Goal: Find contact information: Find contact information

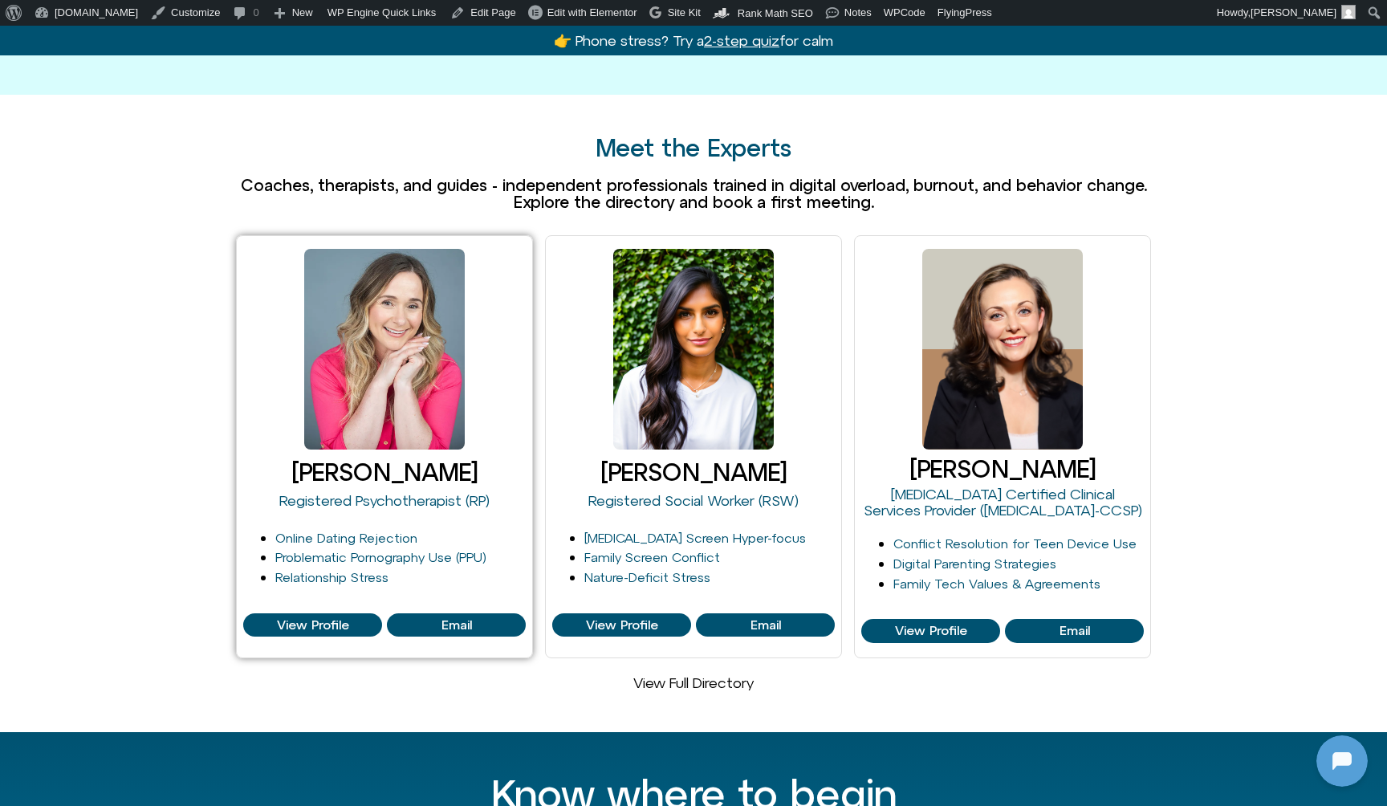
scroll to position [864, 0]
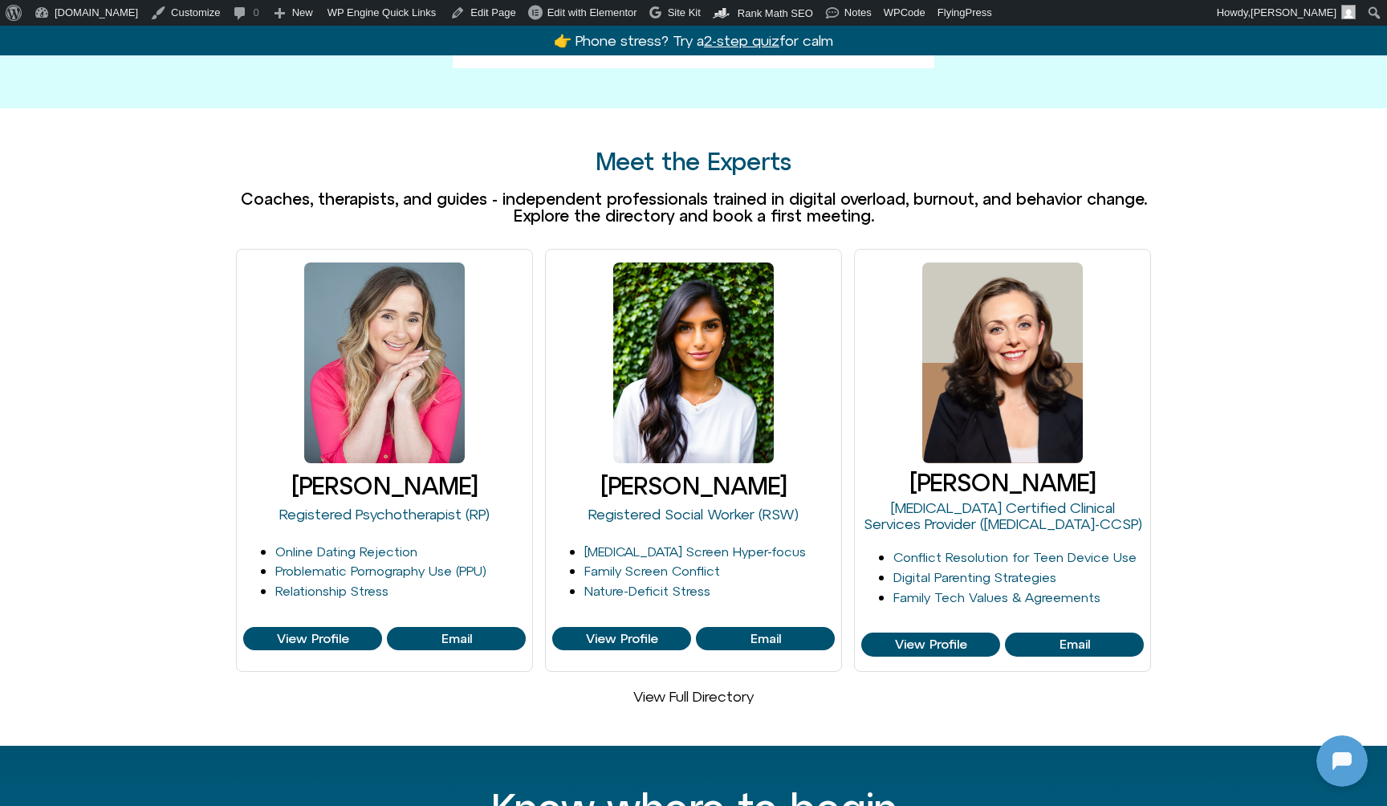
click at [679, 688] on link "View Full Directory" at bounding box center [693, 696] width 120 height 17
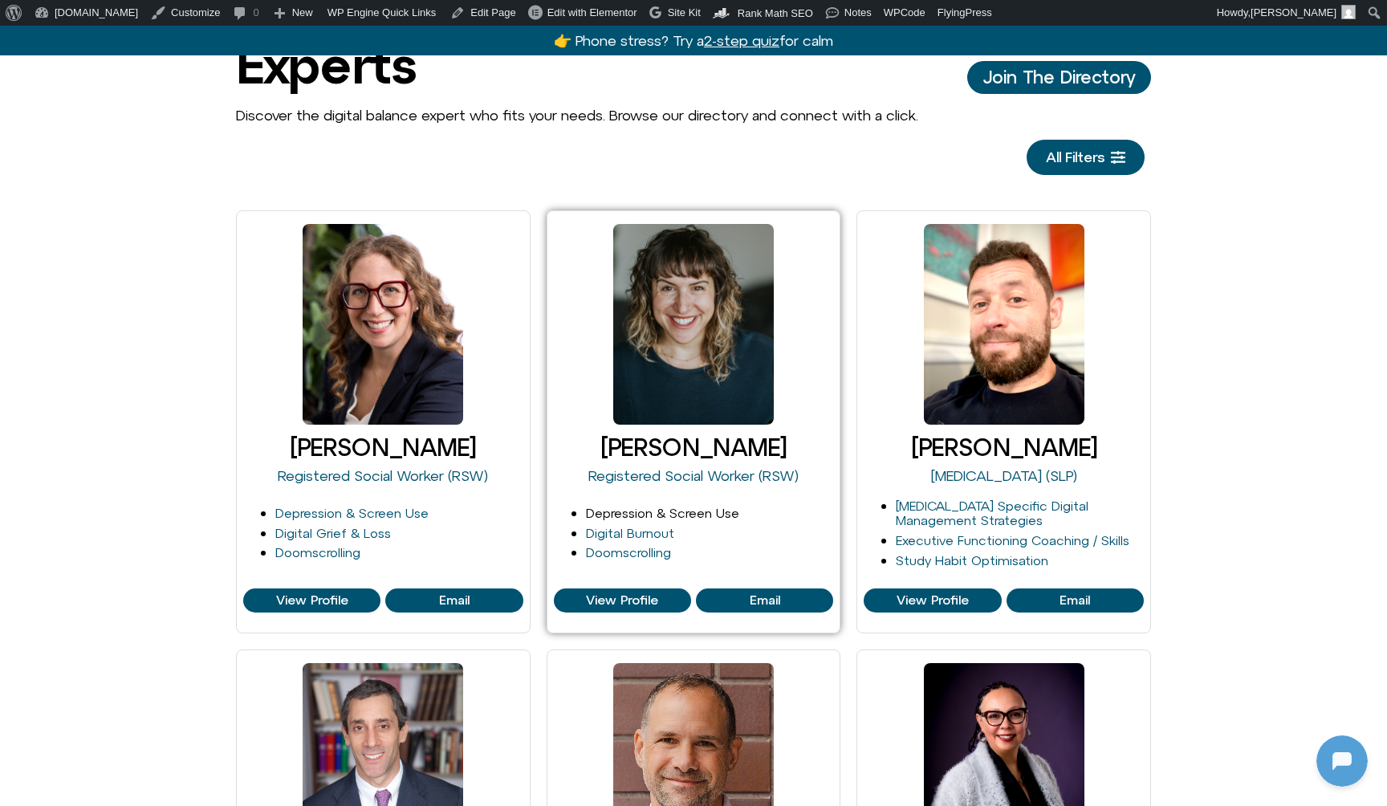
scroll to position [184, 0]
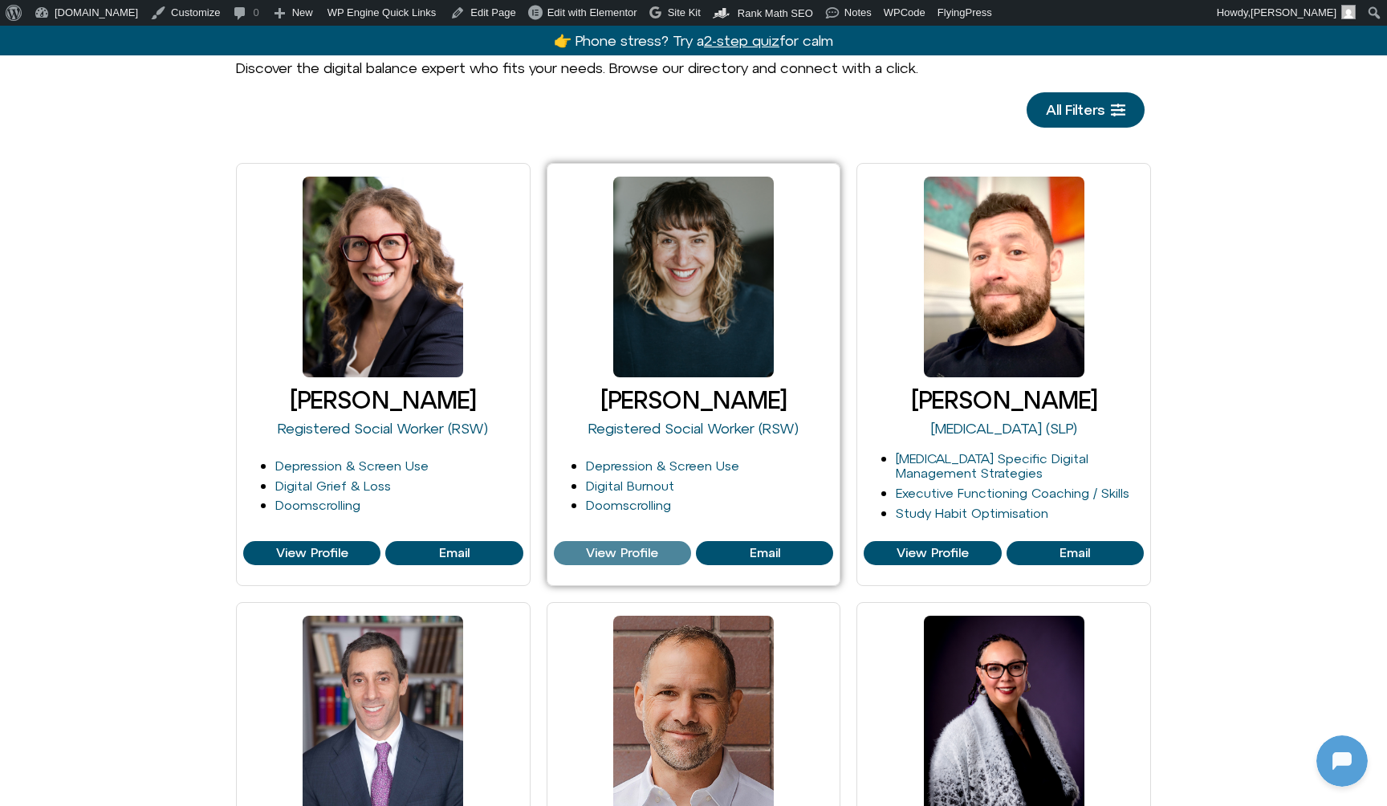
click at [636, 548] on span "View Profile" at bounding box center [622, 553] width 72 height 14
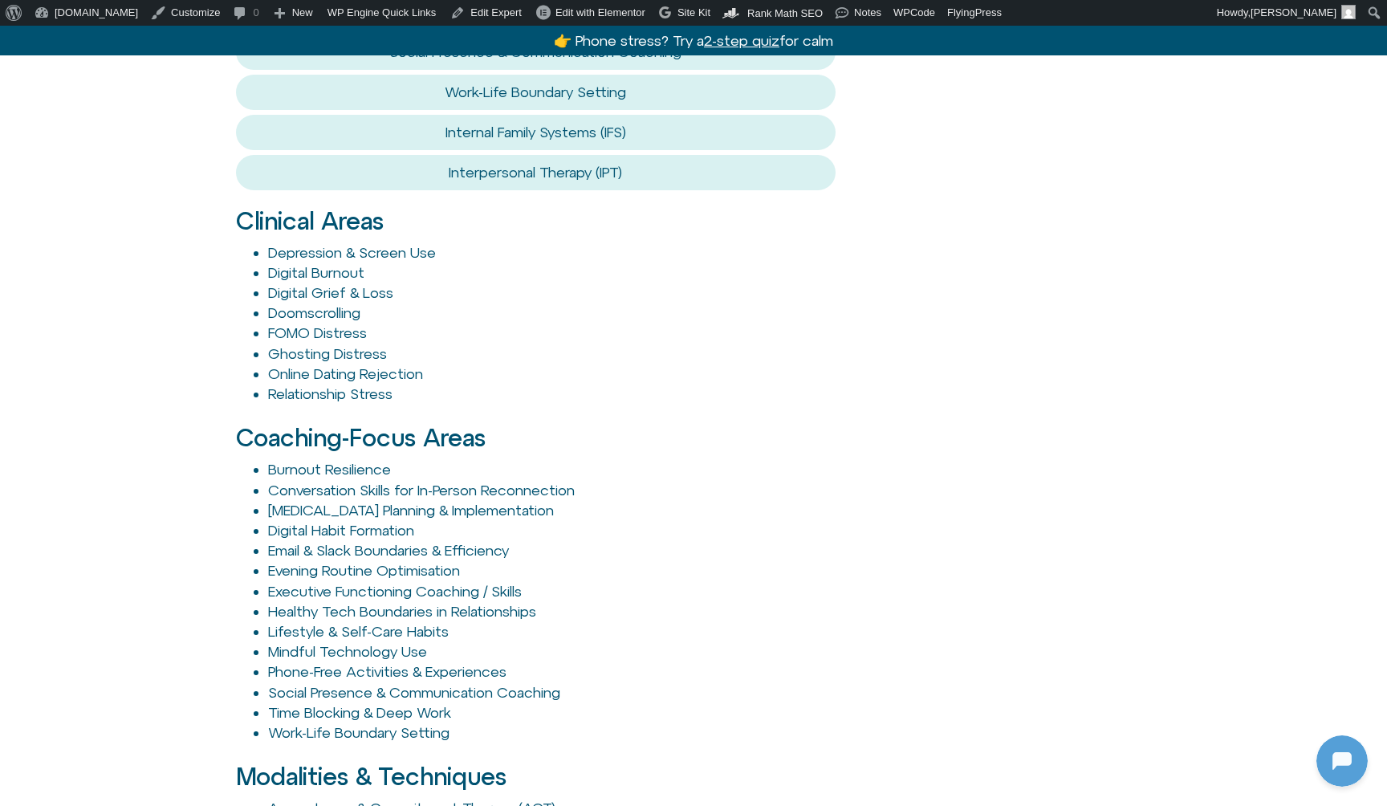
scroll to position [1775, 0]
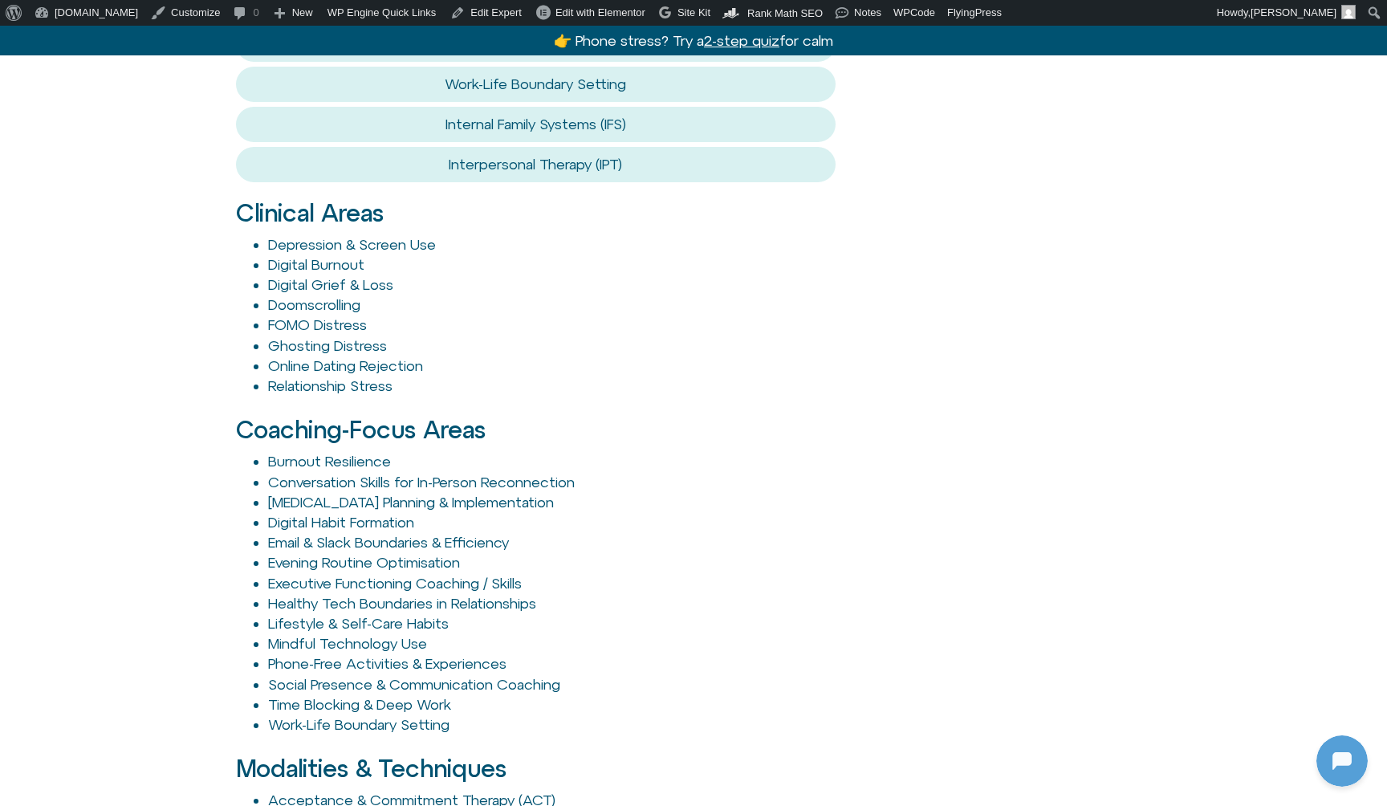
click at [241, 234] on ul "Depression & Screen Use Digital Burnout Digital Grief & Loss Doomscrolling FOMO…" at bounding box center [536, 315] width 600 height 162
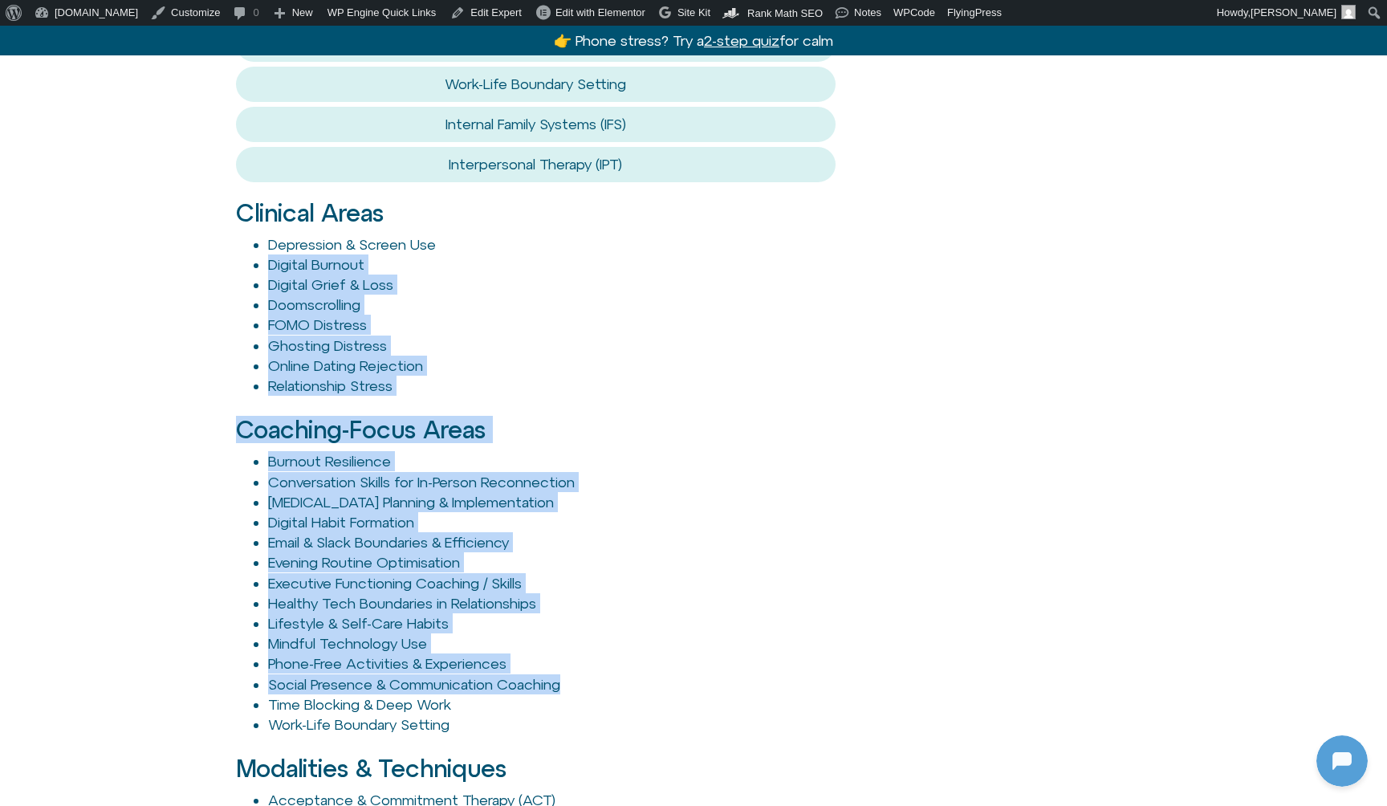
drag, startPoint x: 219, startPoint y: 195, endPoint x: 665, endPoint y: 603, distance: 604.5
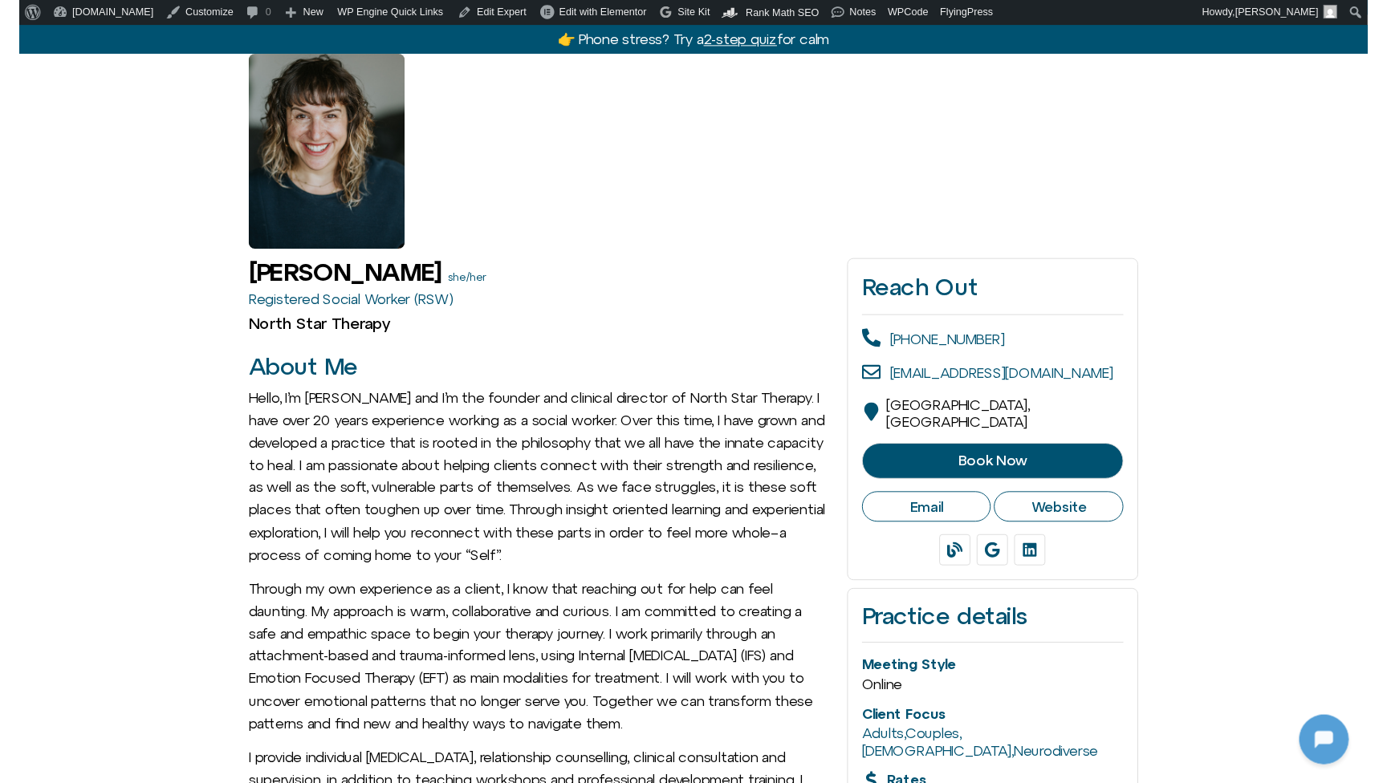
scroll to position [91, 0]
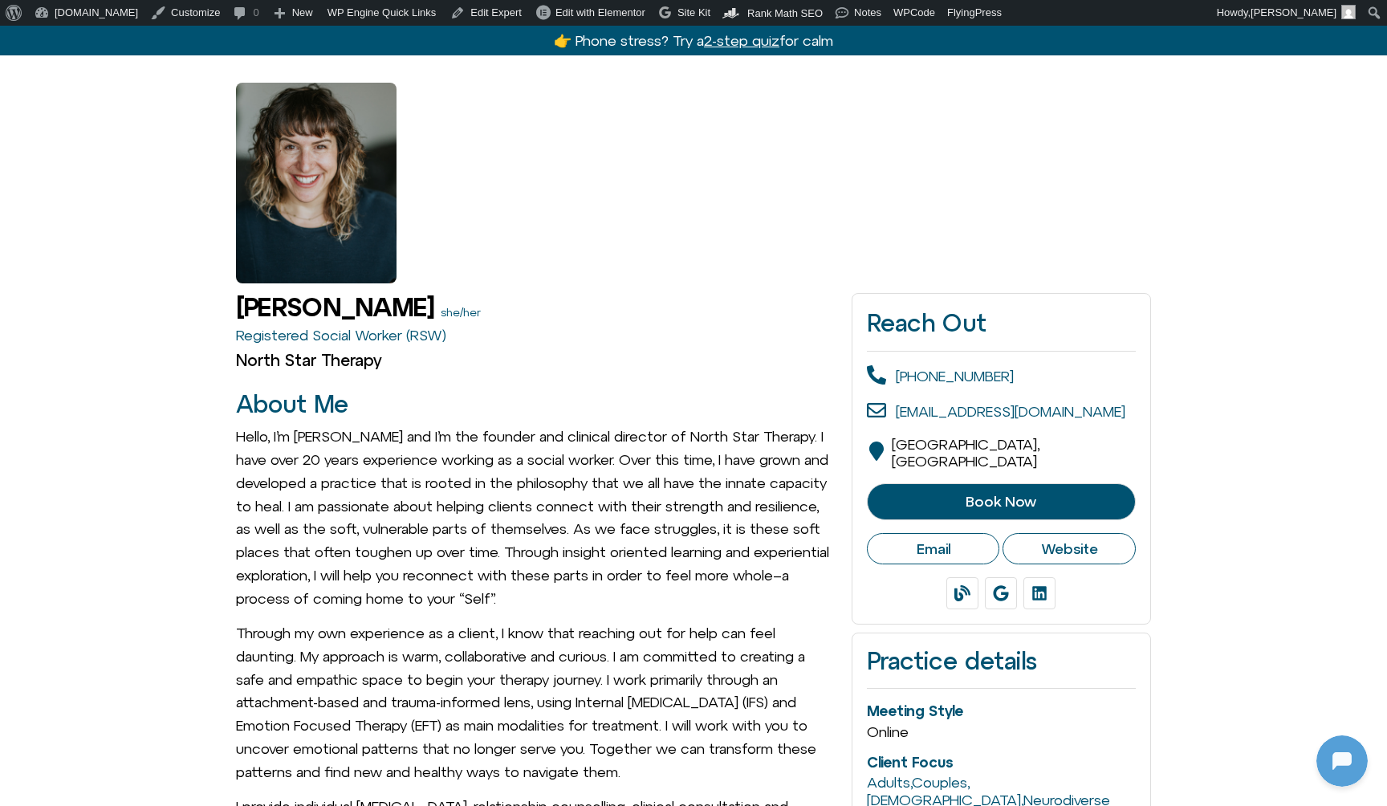
click at [992, 494] on span "Book Now" at bounding box center [1001, 502] width 71 height 16
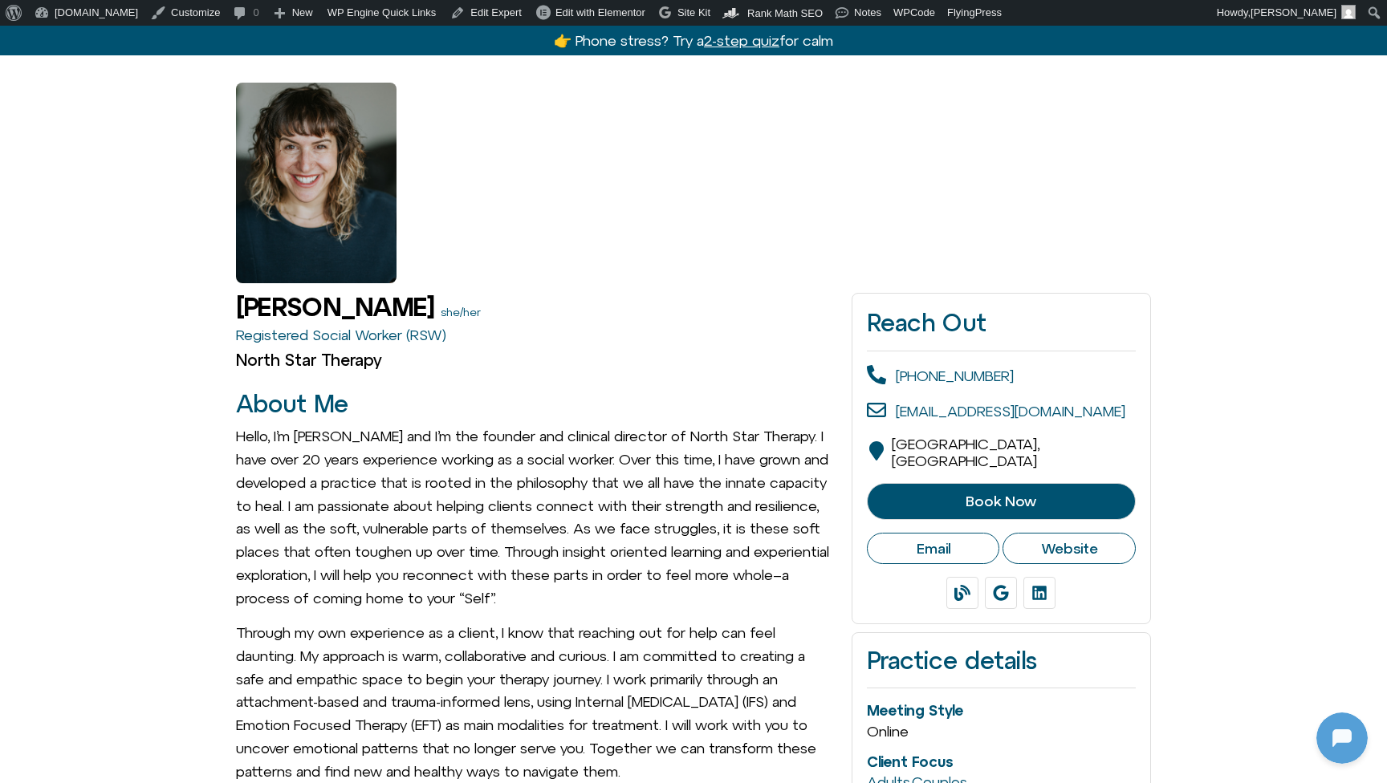
scroll to position [83, 0]
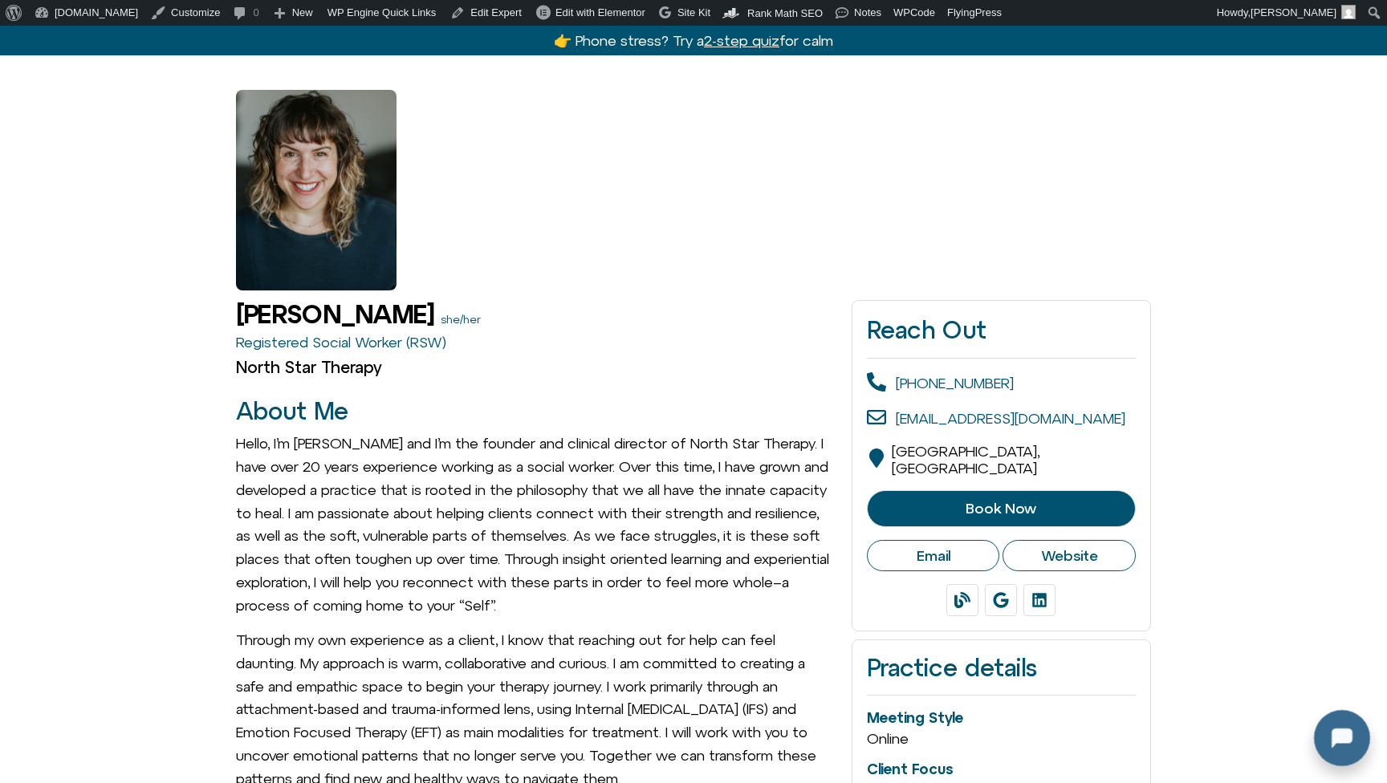
click at [1344, 732] on div at bounding box center [1338, 735] width 51 height 51
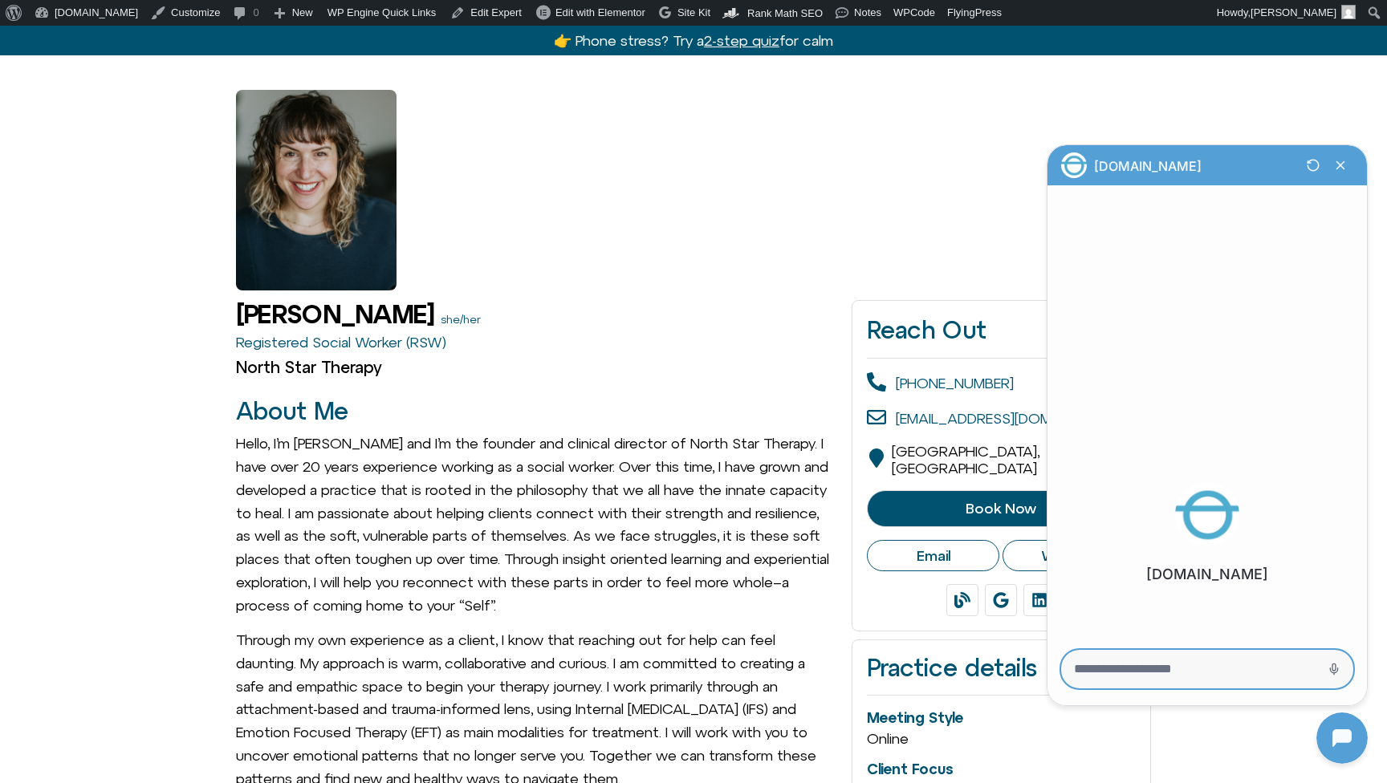
click at [1220, 665] on textarea "Message Input" at bounding box center [1185, 669] width 222 height 16
type textarea "**"
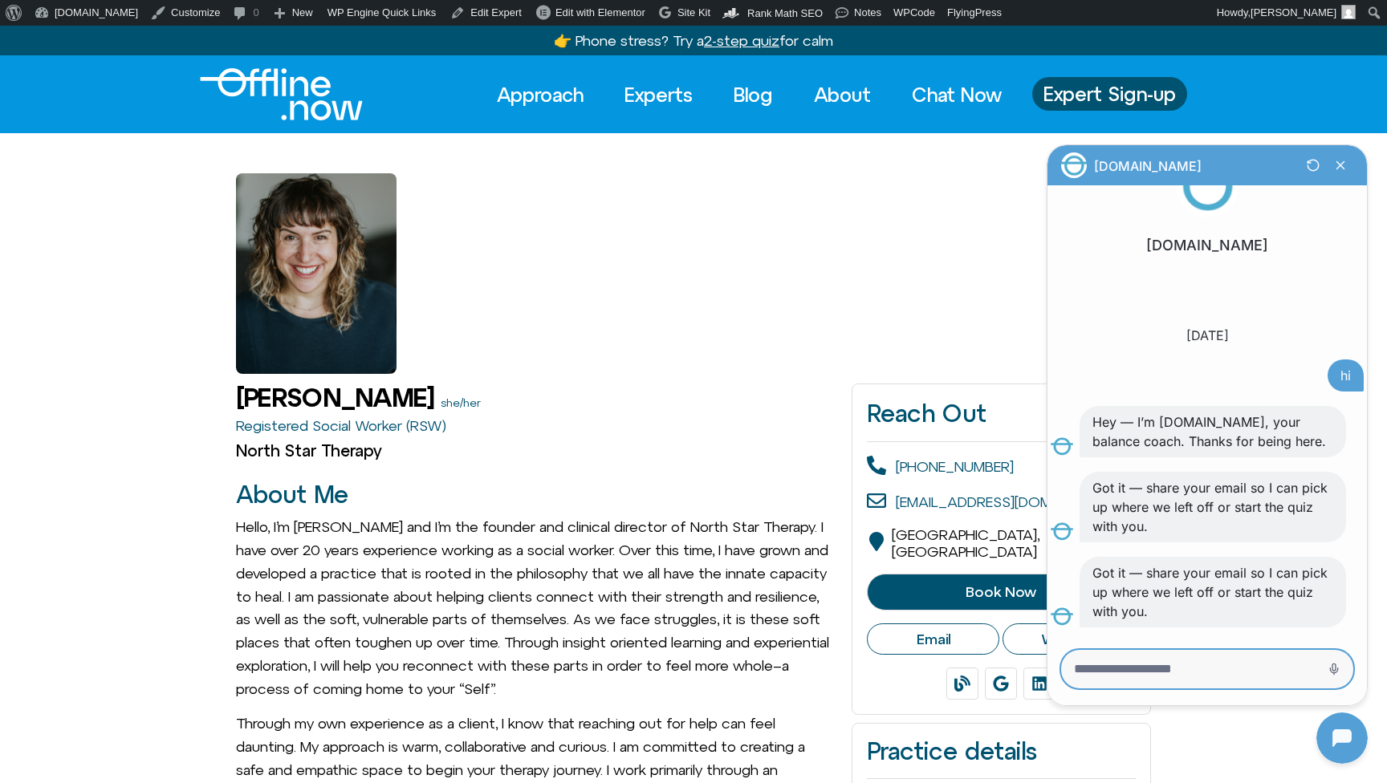
scroll to position [0, 0]
click at [753, 101] on link "Blog" at bounding box center [753, 94] width 68 height 35
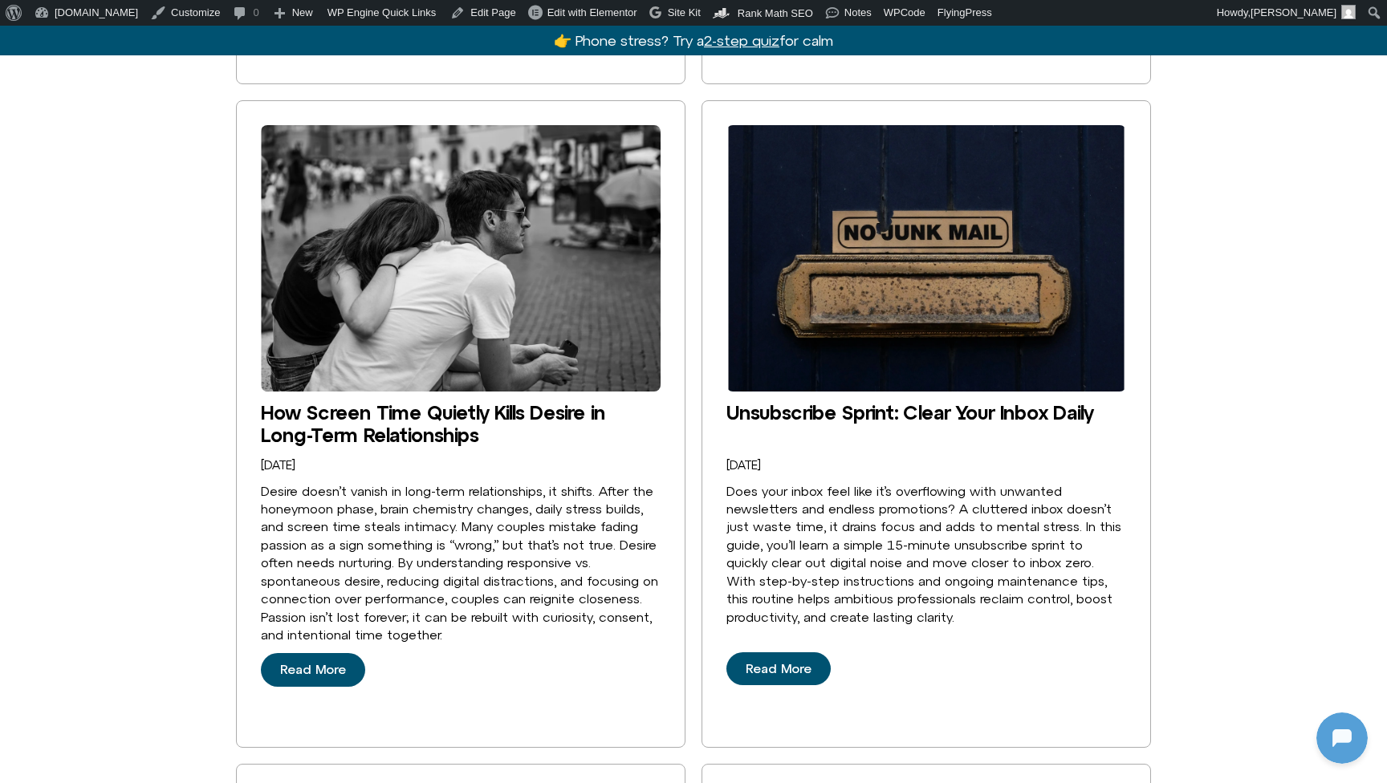
scroll to position [1161, 0]
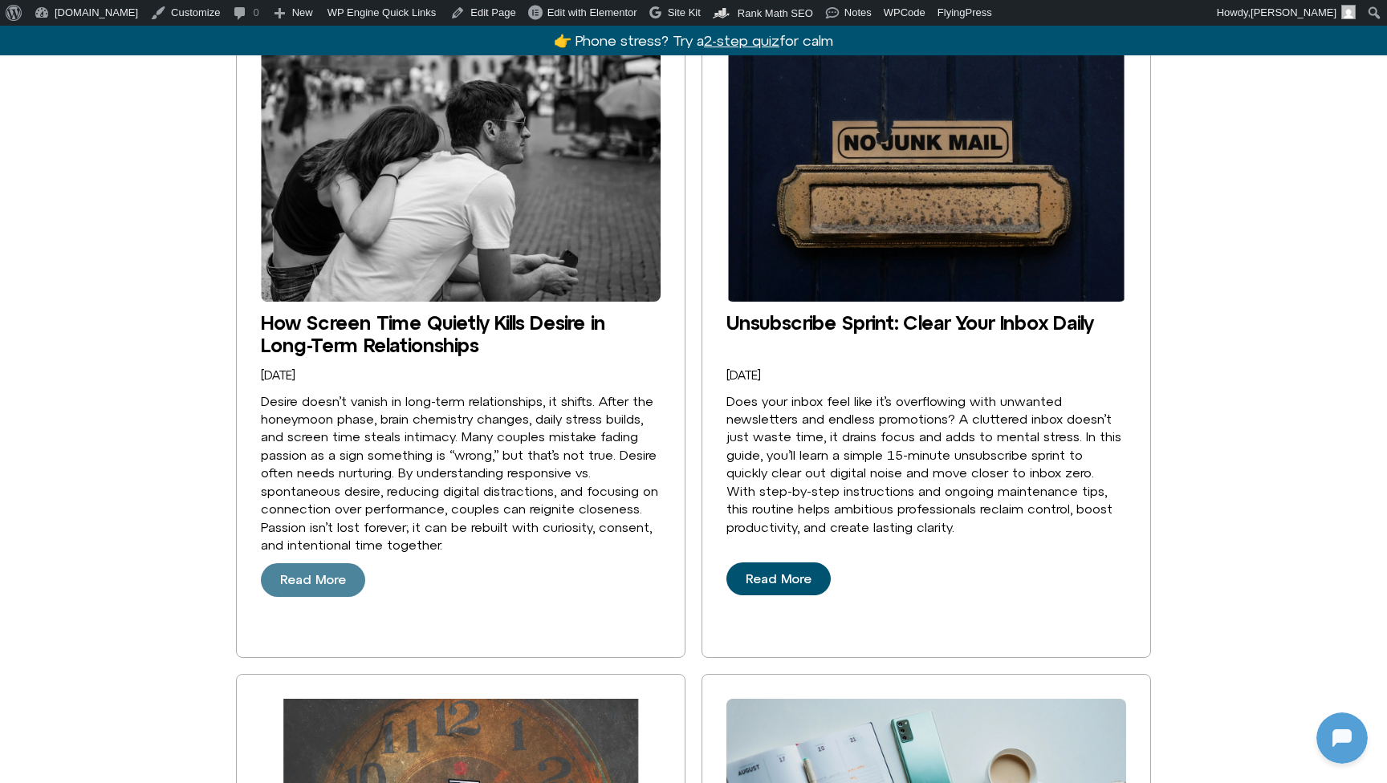
click at [325, 573] on span "Read More" at bounding box center [313, 580] width 66 height 14
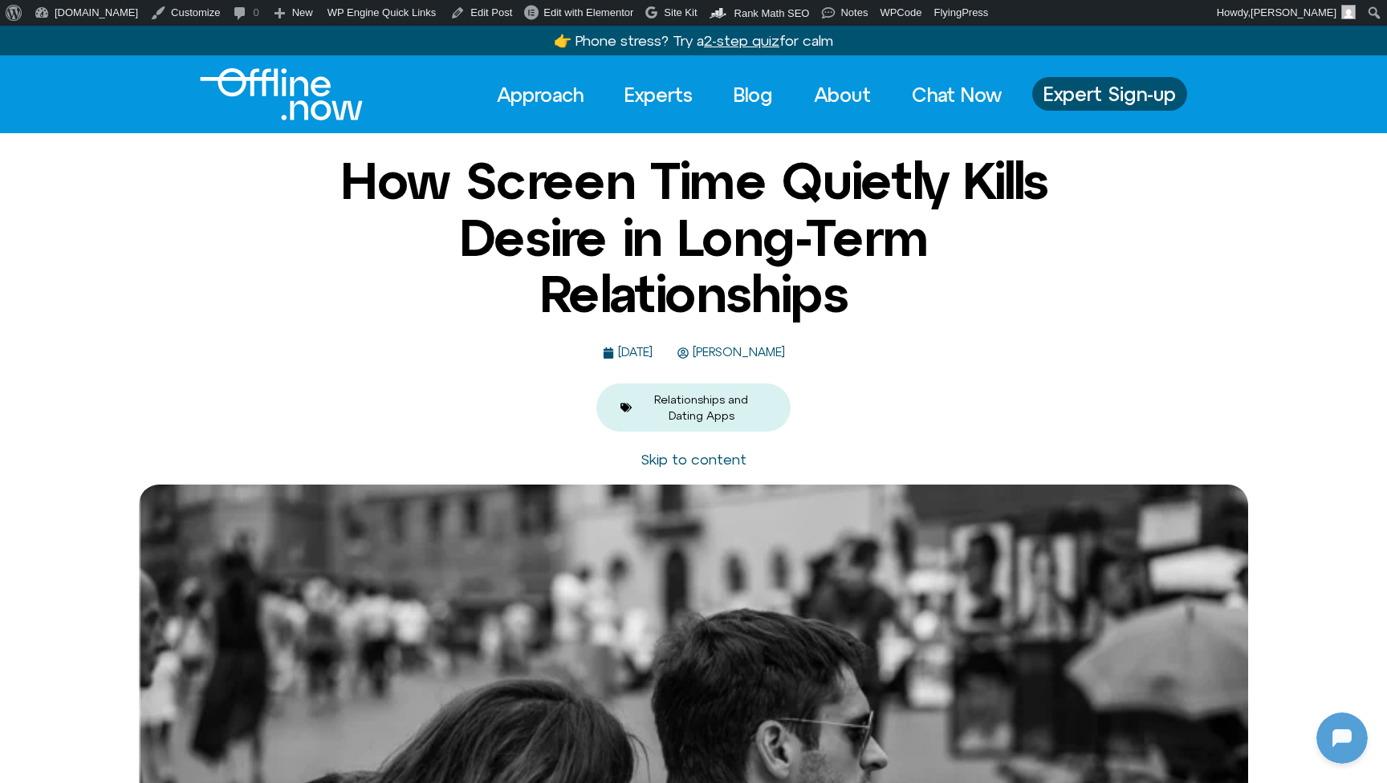
click at [785, 352] on span "[PERSON_NAME]" at bounding box center [737, 353] width 96 height 14
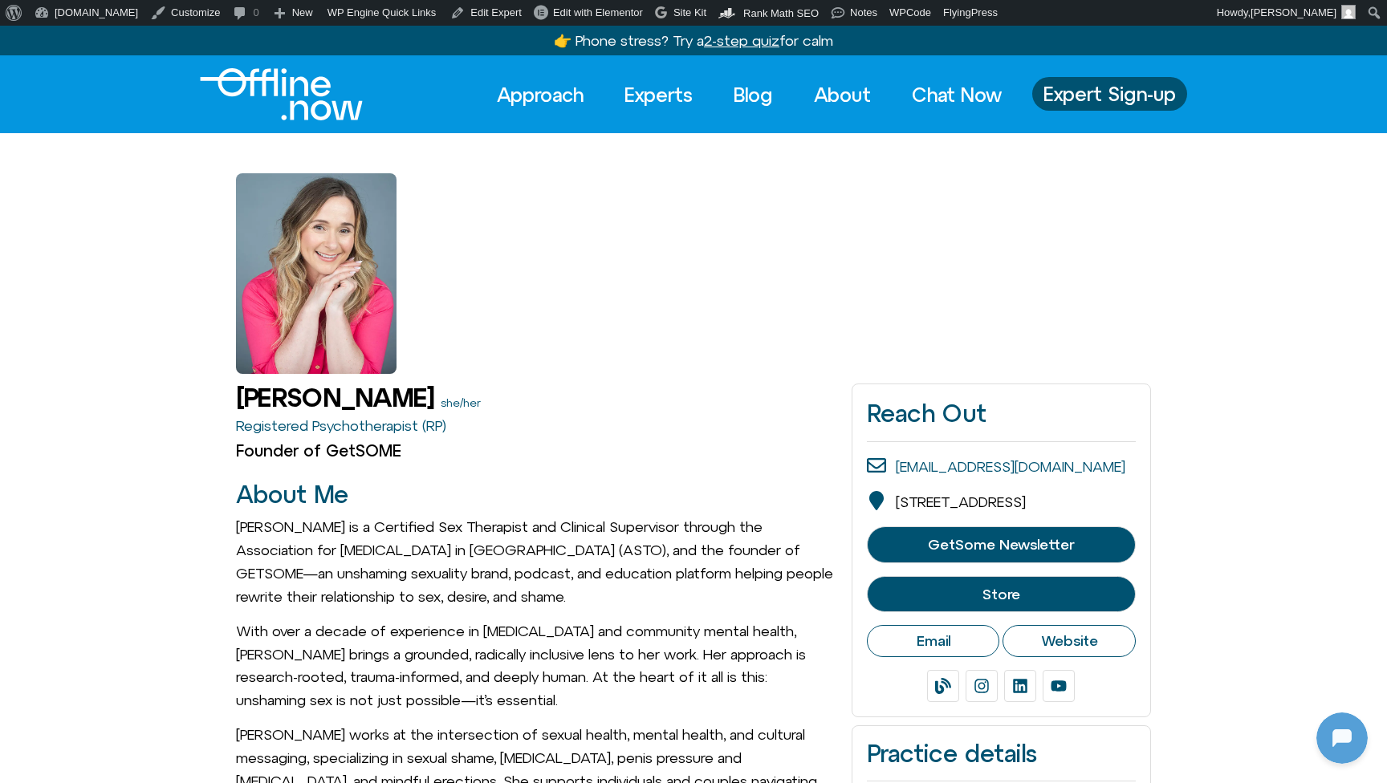
scroll to position [70, 0]
click at [1061, 86] on span "Expert Sign-up" at bounding box center [1109, 93] width 132 height 21
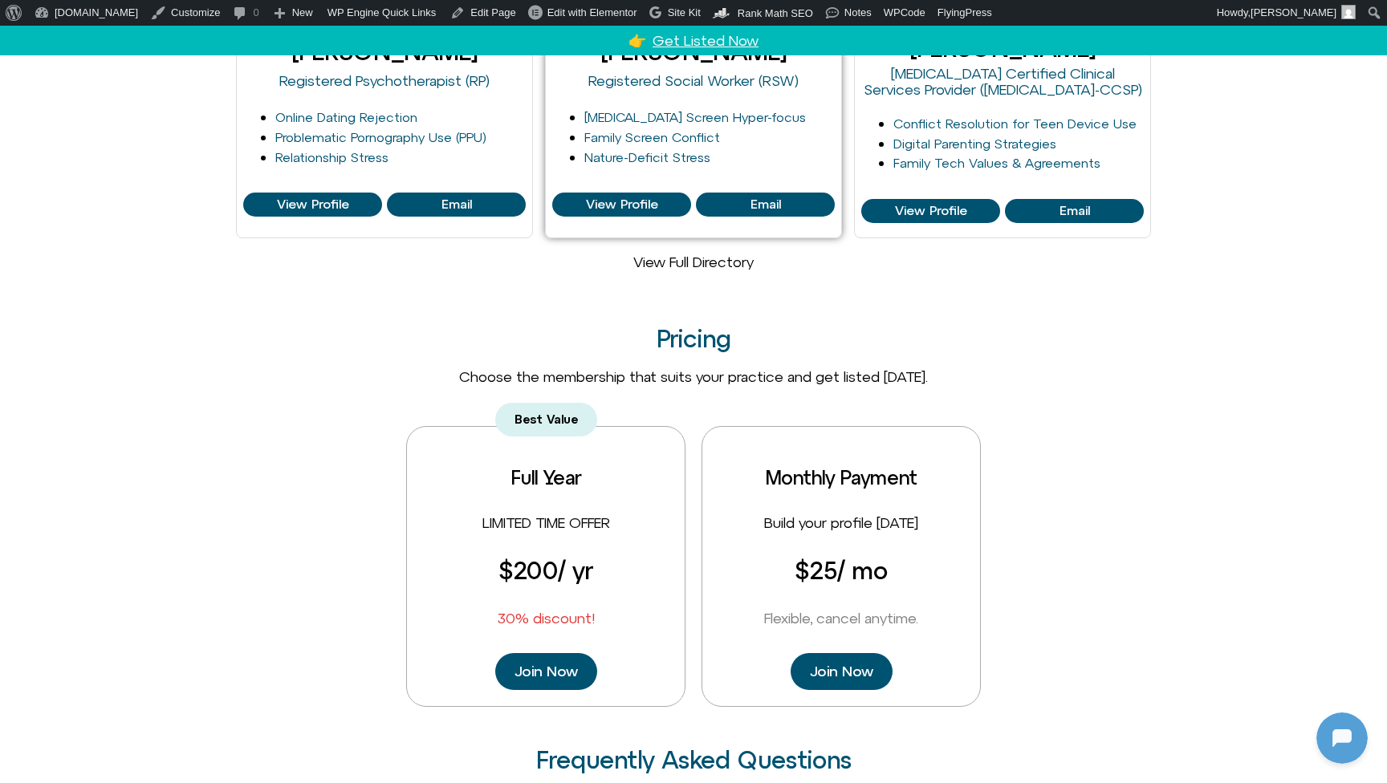
scroll to position [1177, 0]
